Goal: Task Accomplishment & Management: Manage account settings

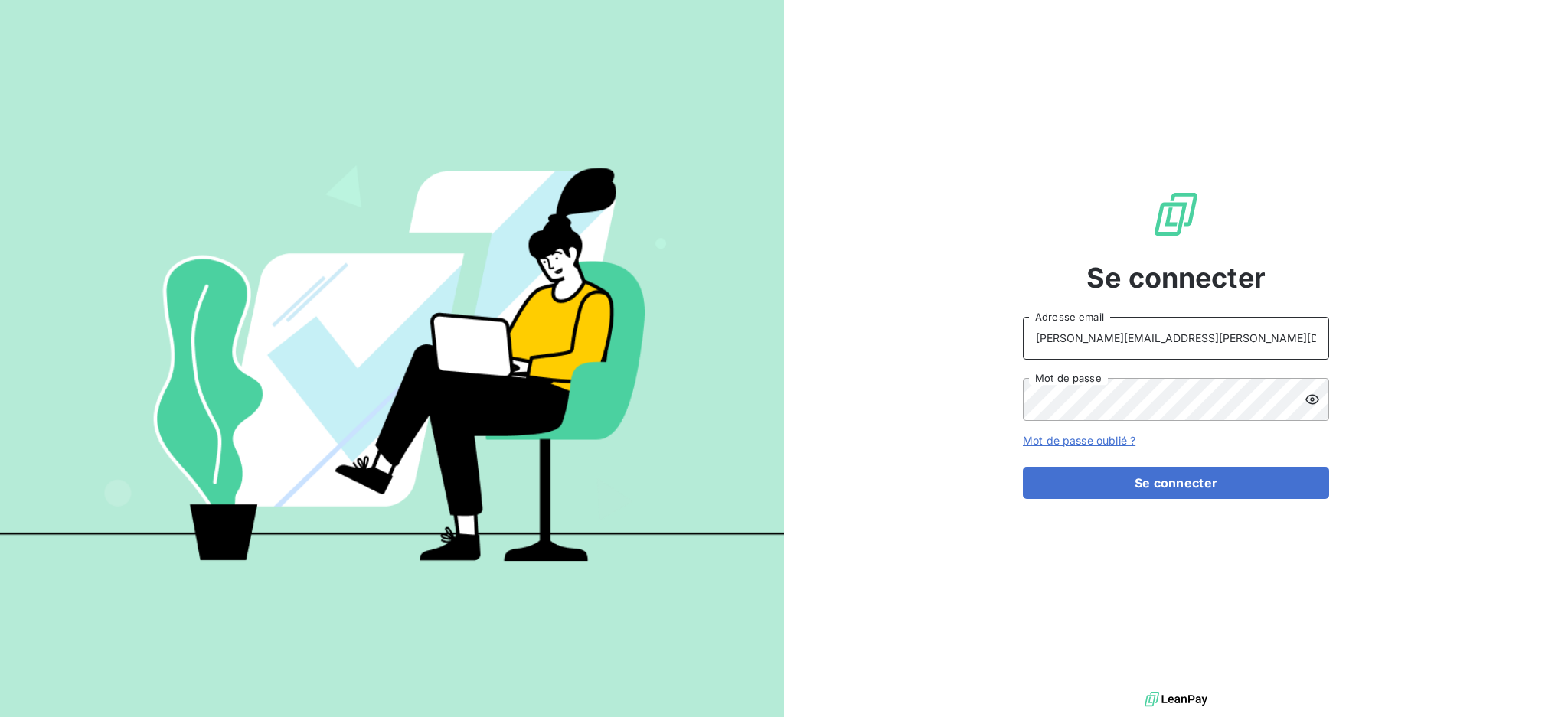
click at [1155, 340] on input "[PERSON_NAME][EMAIL_ADDRESS][PERSON_NAME][DOMAIN_NAME]" at bounding box center [1175, 338] width 306 height 43
type input "[EMAIL_ADDRESS][PERSON_NAME][DOMAIN_NAME]"
click at [1140, 489] on button "Se connecter" at bounding box center [1175, 483] width 306 height 32
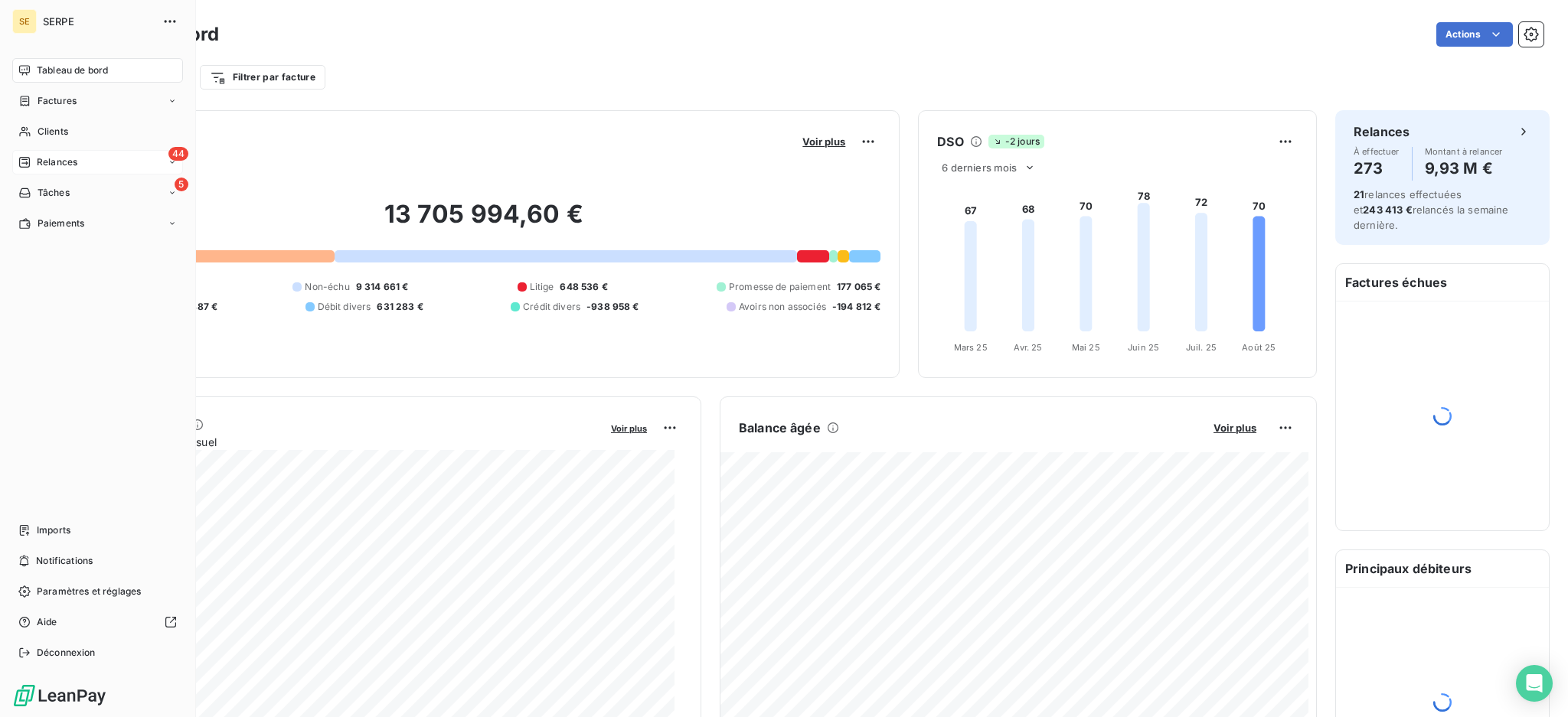
click at [52, 158] on span "Relances" at bounding box center [57, 162] width 40 height 13
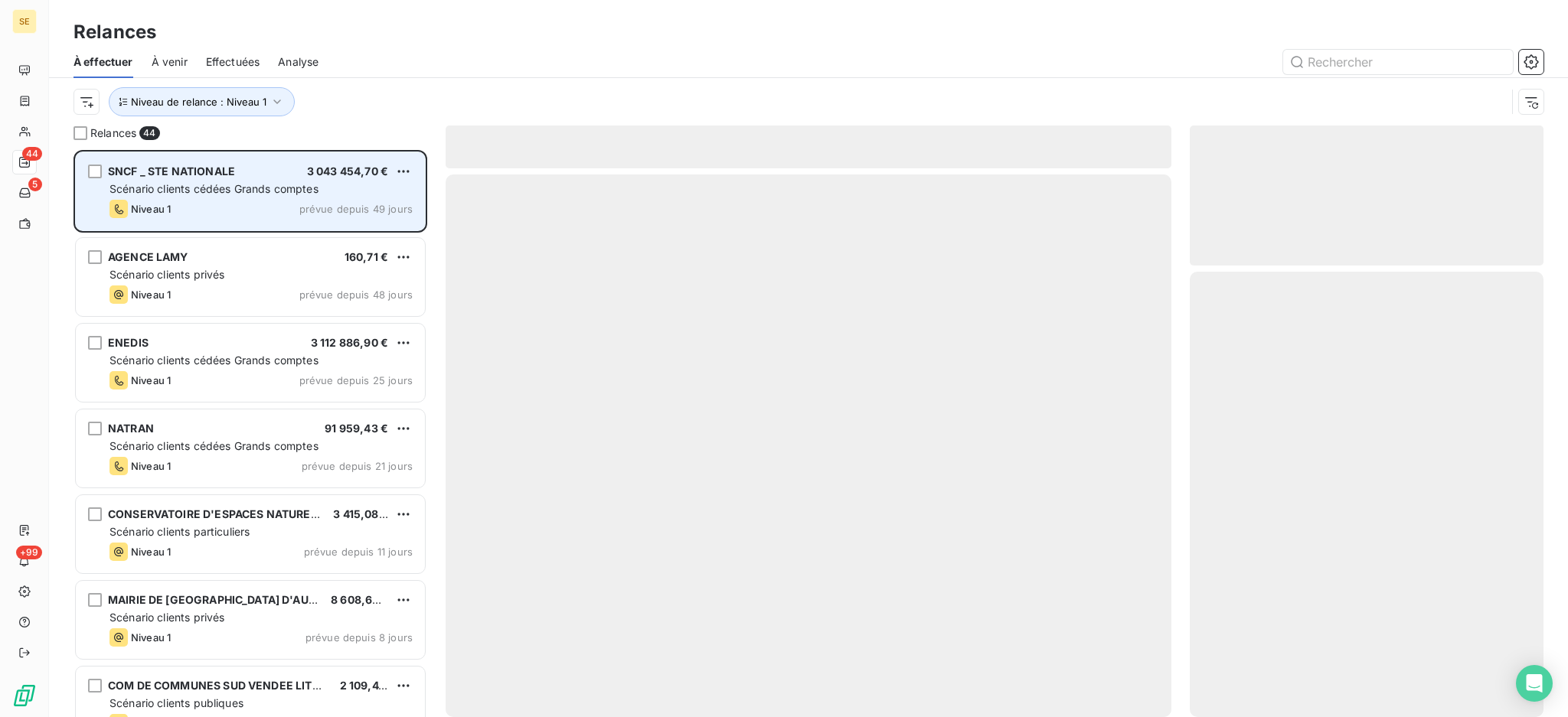
scroll to position [552, 337]
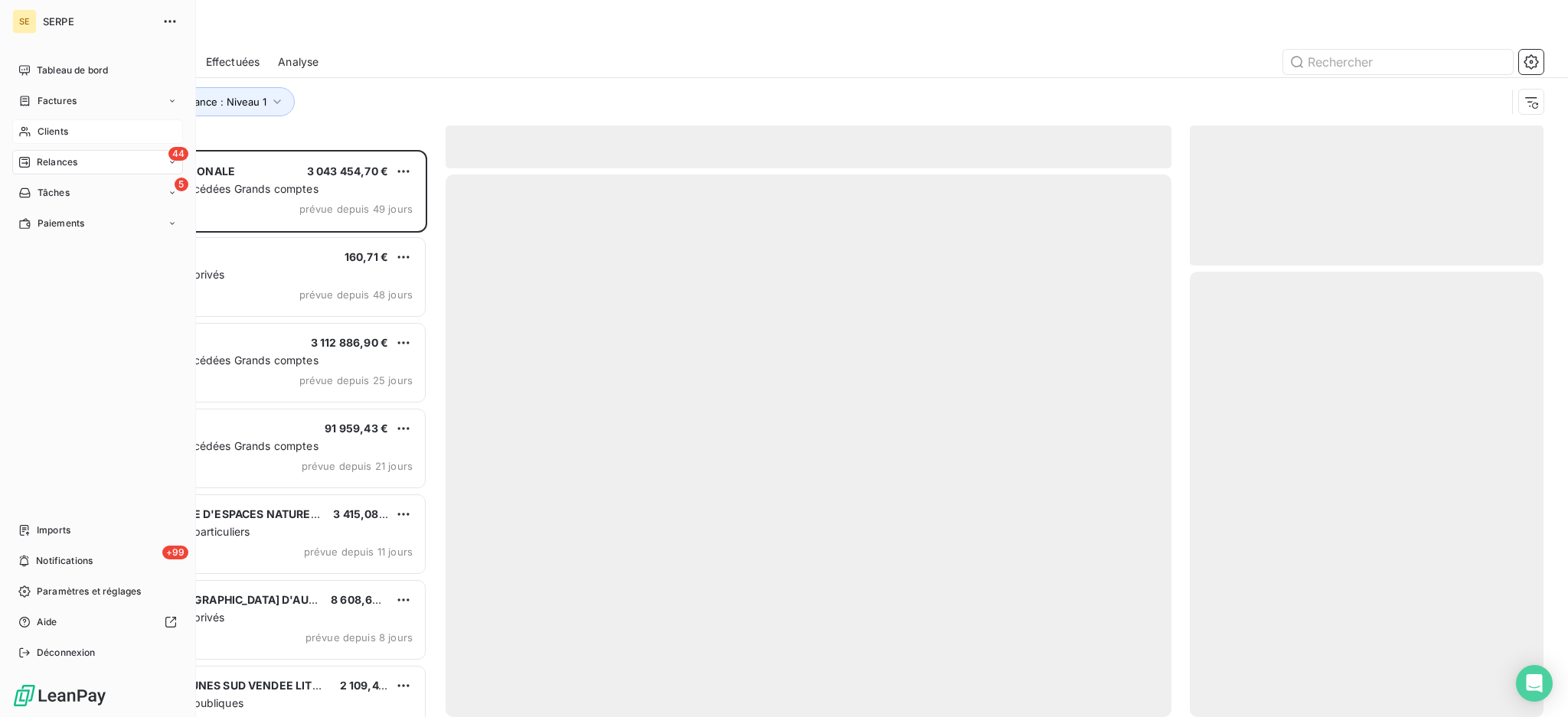
click at [40, 126] on span "Clients" at bounding box center [52, 131] width 30 height 13
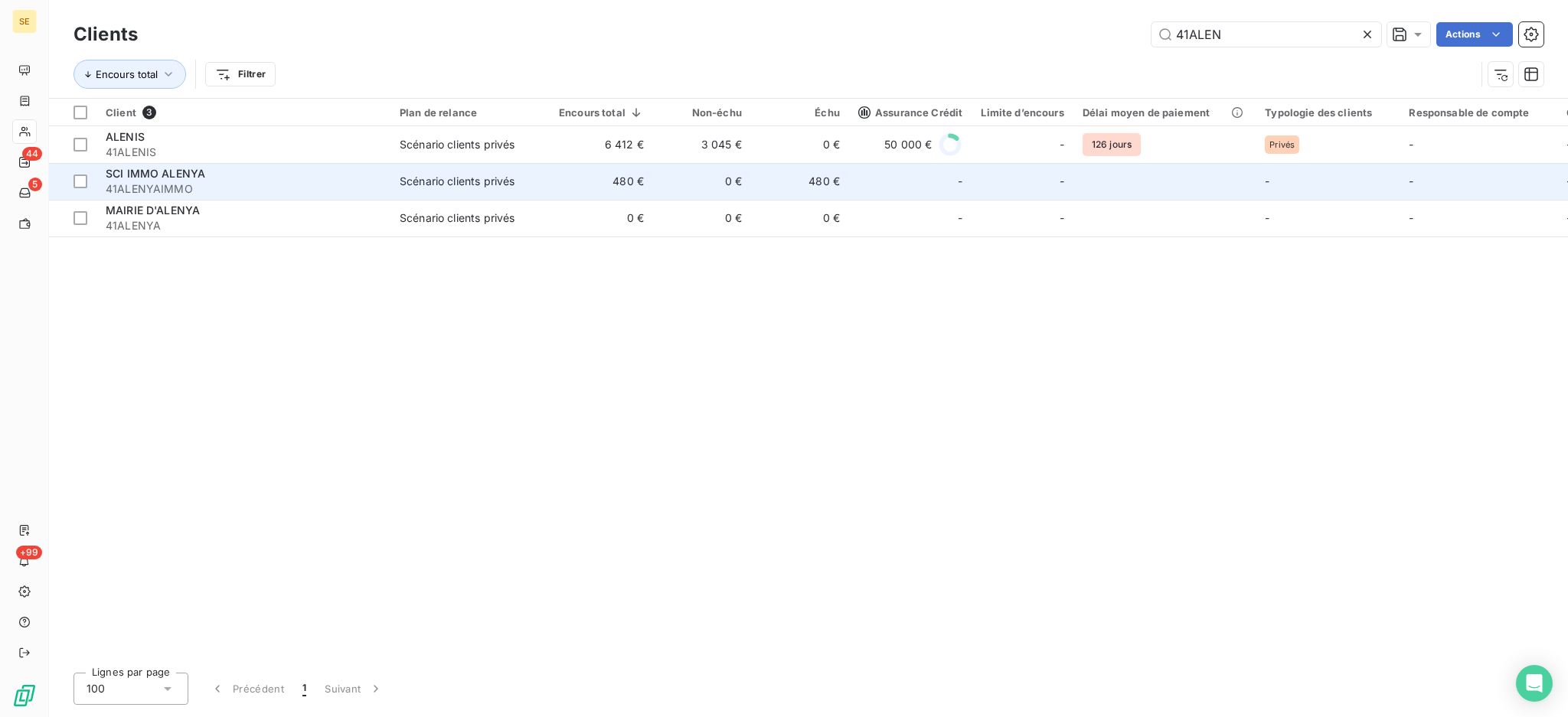
type input "41ALEN"
click at [298, 188] on span "41ALENYAIMMO" at bounding box center [243, 189] width 276 height 15
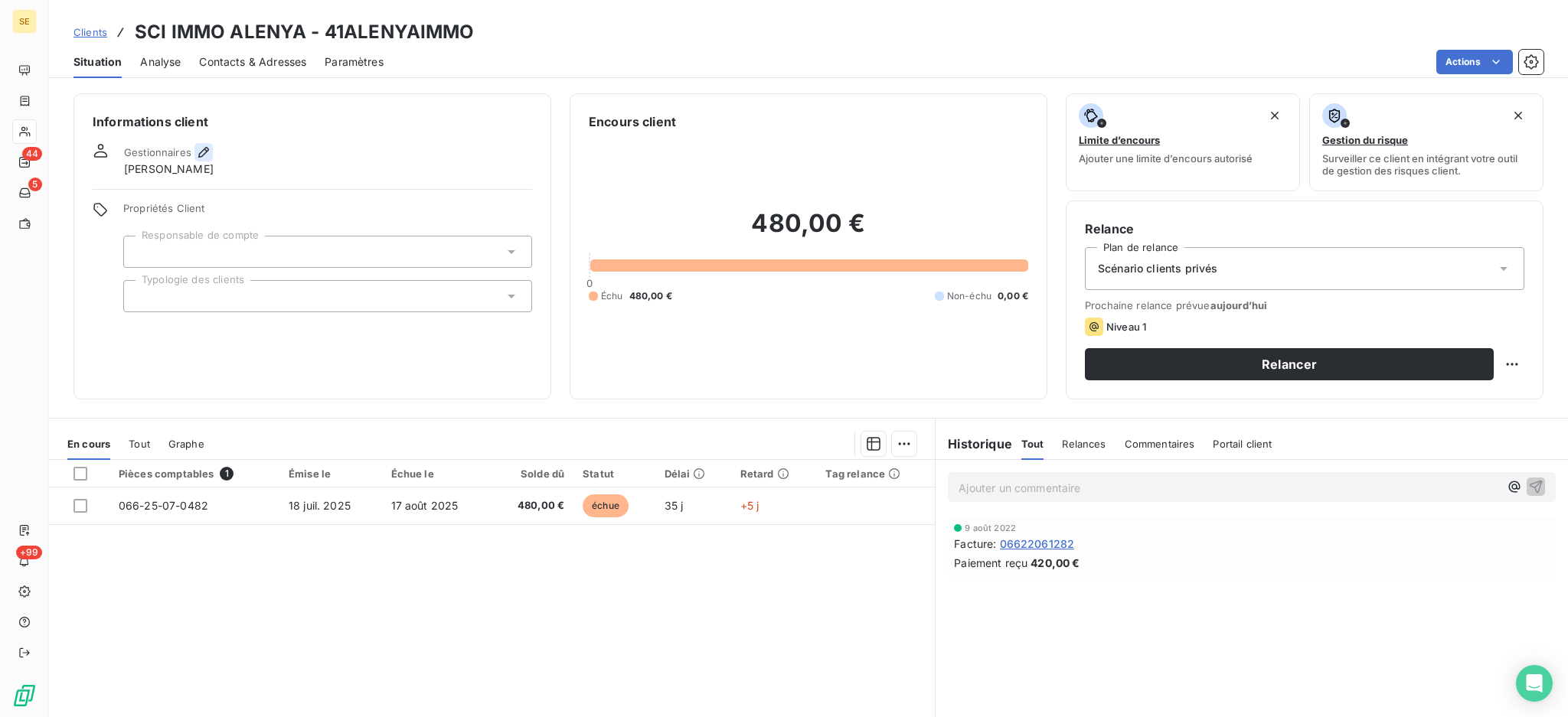
click at [200, 151] on icon "button" at bounding box center [203, 152] width 15 height 15
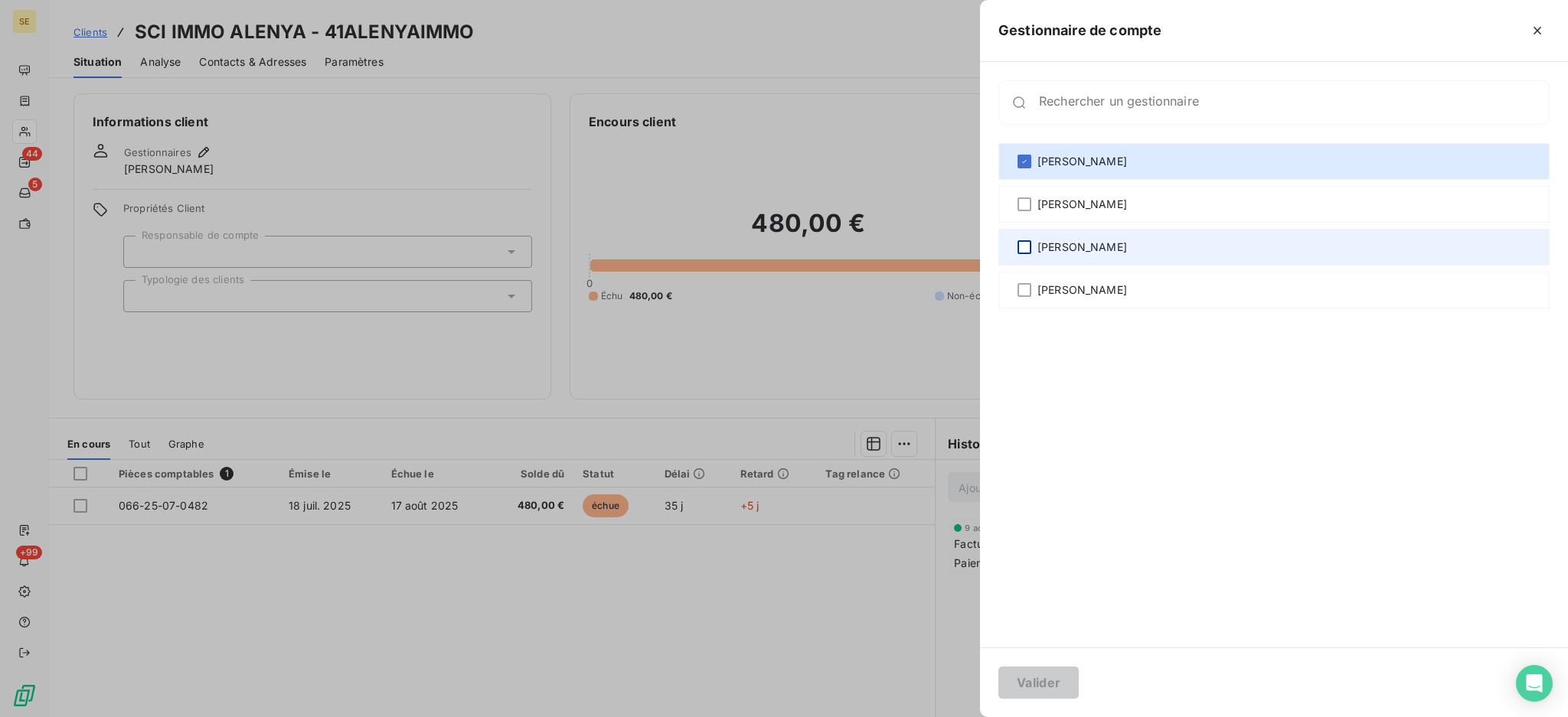
click at [1024, 249] on div at bounding box center [1024, 247] width 13 height 13
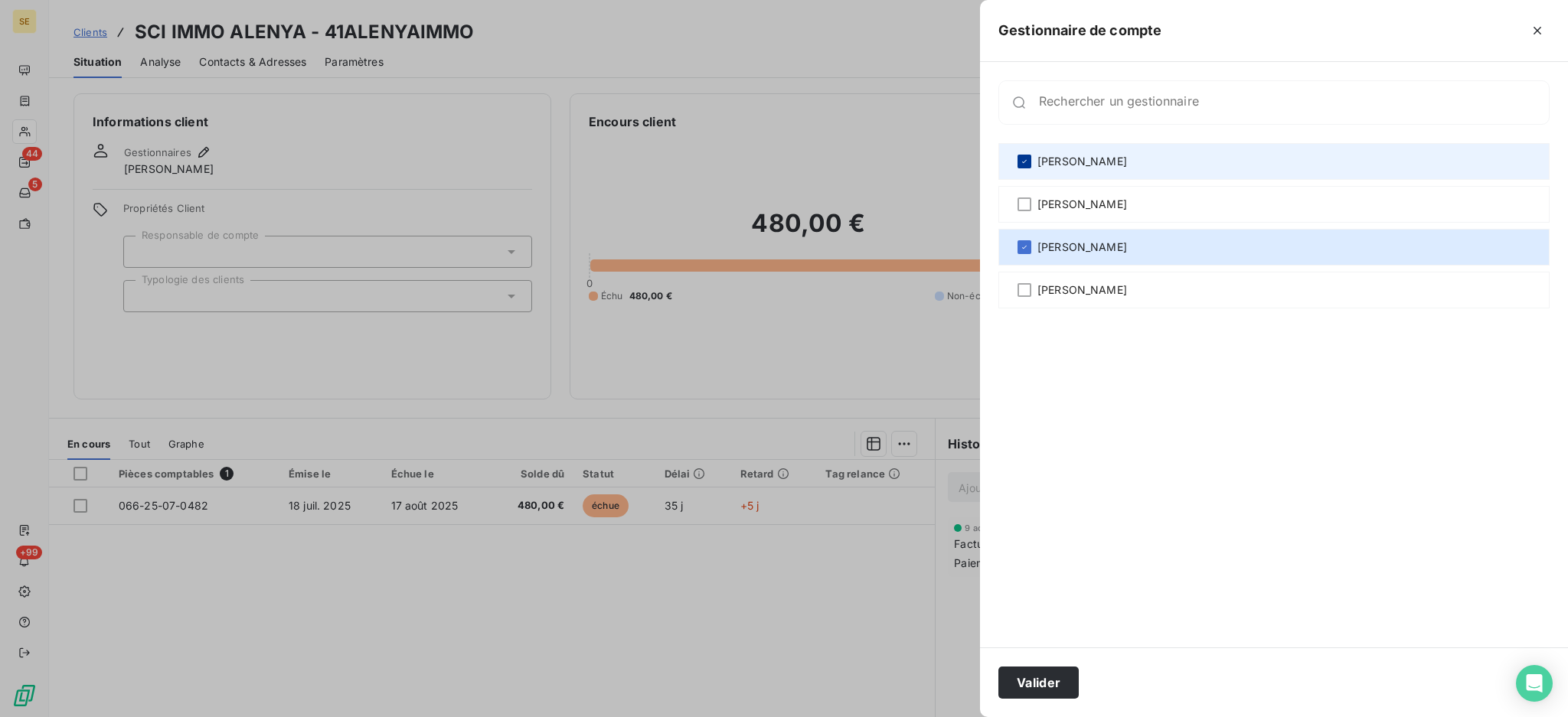
click at [1020, 163] on icon at bounding box center [1024, 161] width 9 height 9
click at [1049, 682] on button "Valider" at bounding box center [1038, 682] width 80 height 32
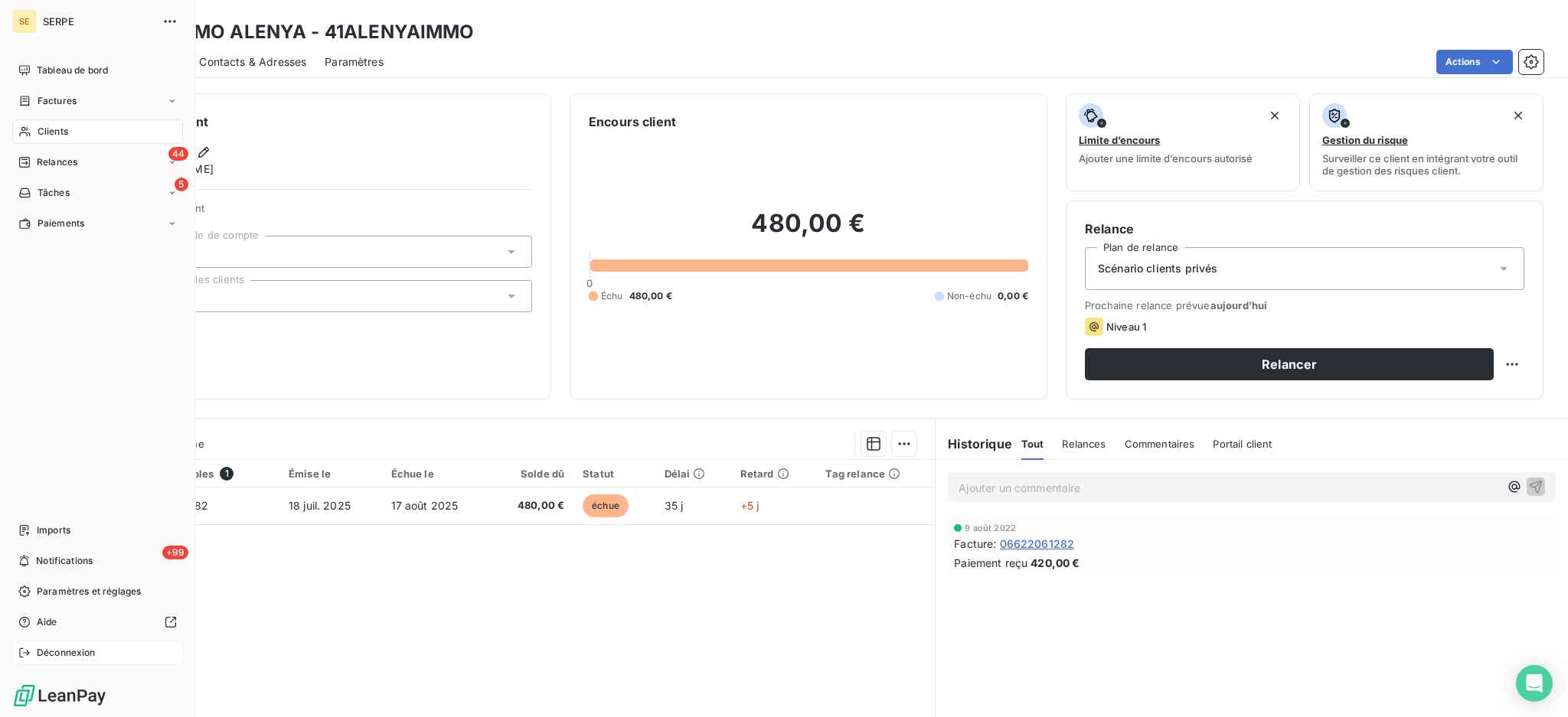
click at [56, 649] on span "Déconnexion" at bounding box center [67, 652] width 59 height 13
